Goal: Check status: Check status

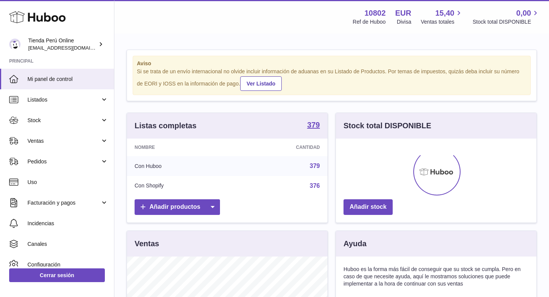
scroll to position [119, 201]
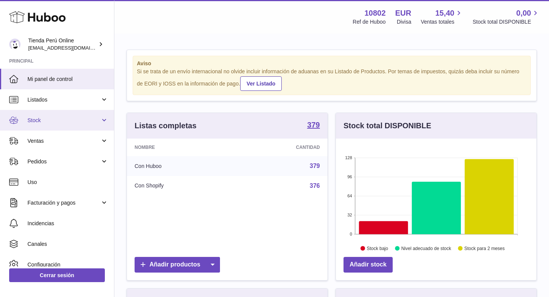
click at [40, 124] on link "Stock" at bounding box center [57, 120] width 114 height 21
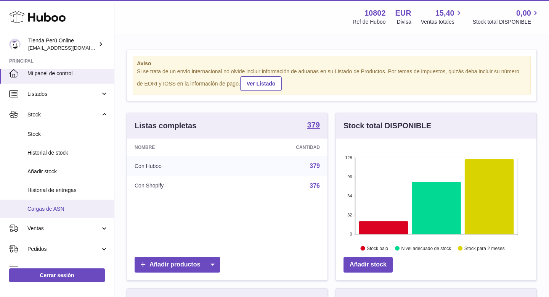
scroll to position [0, 0]
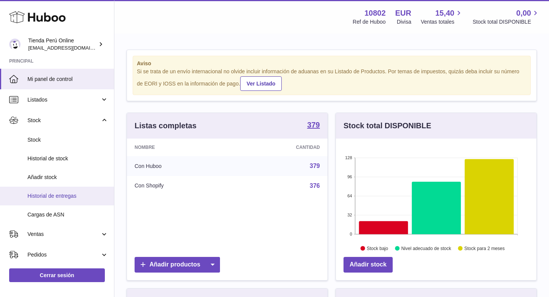
click at [67, 191] on link "Historial de entregas" at bounding box center [57, 196] width 114 height 19
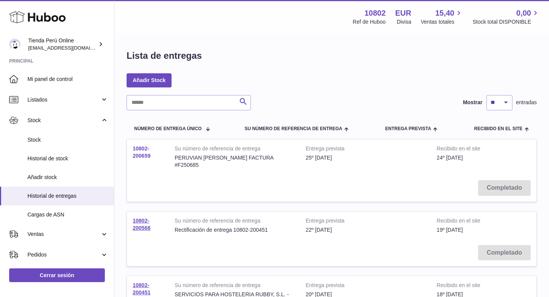
click at [143, 156] on link "10802-200659" at bounding box center [142, 151] width 18 height 13
click at [146, 154] on link "10802-200659" at bounding box center [142, 151] width 18 height 13
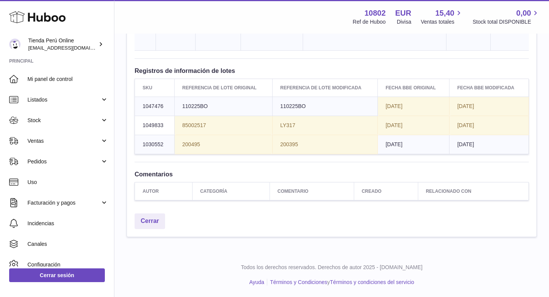
scroll to position [1074, 0]
